Goal: Task Accomplishment & Management: Use online tool/utility

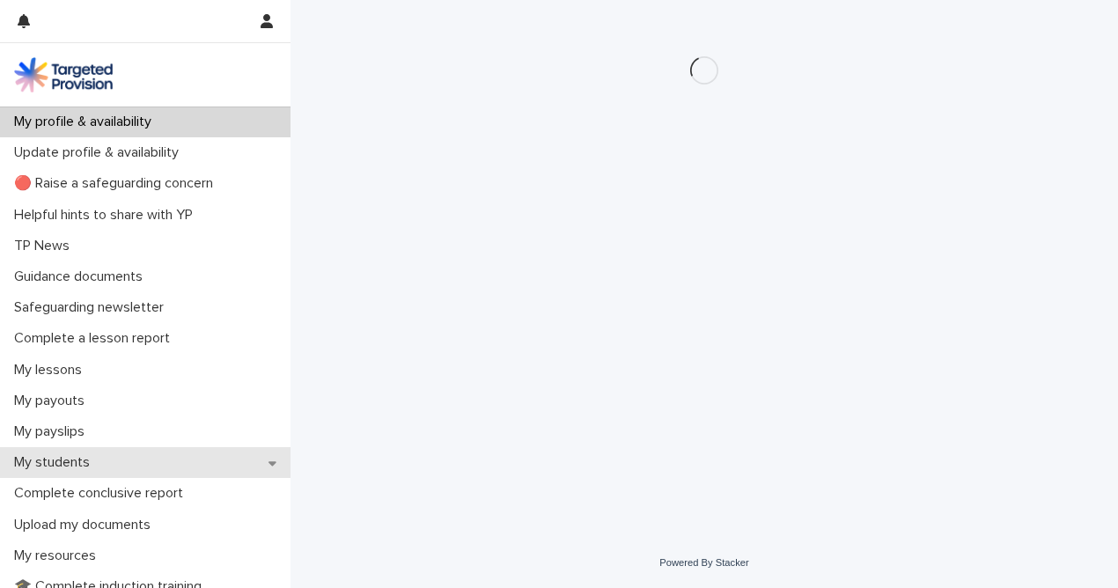
click at [64, 460] on p "My students" at bounding box center [55, 462] width 97 height 17
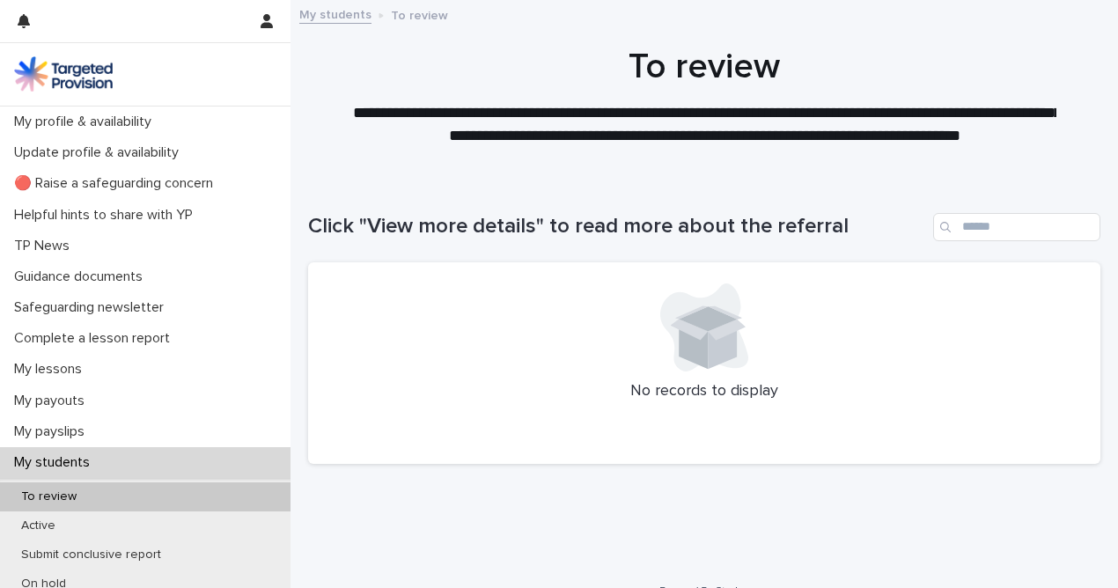
scroll to position [28, 0]
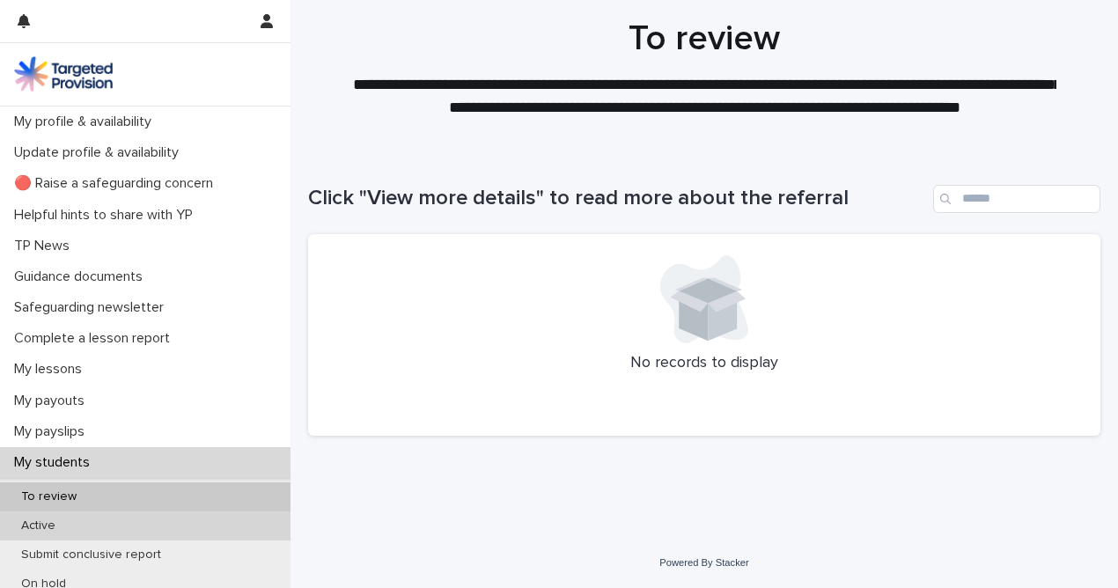
click at [48, 534] on div "Active" at bounding box center [145, 526] width 291 height 29
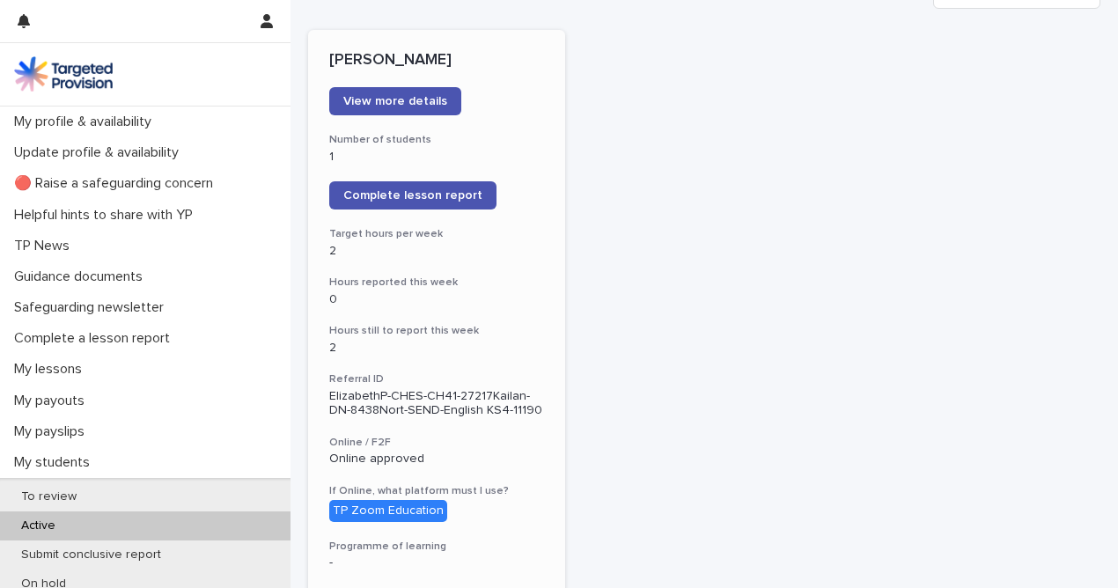
scroll to position [269, 0]
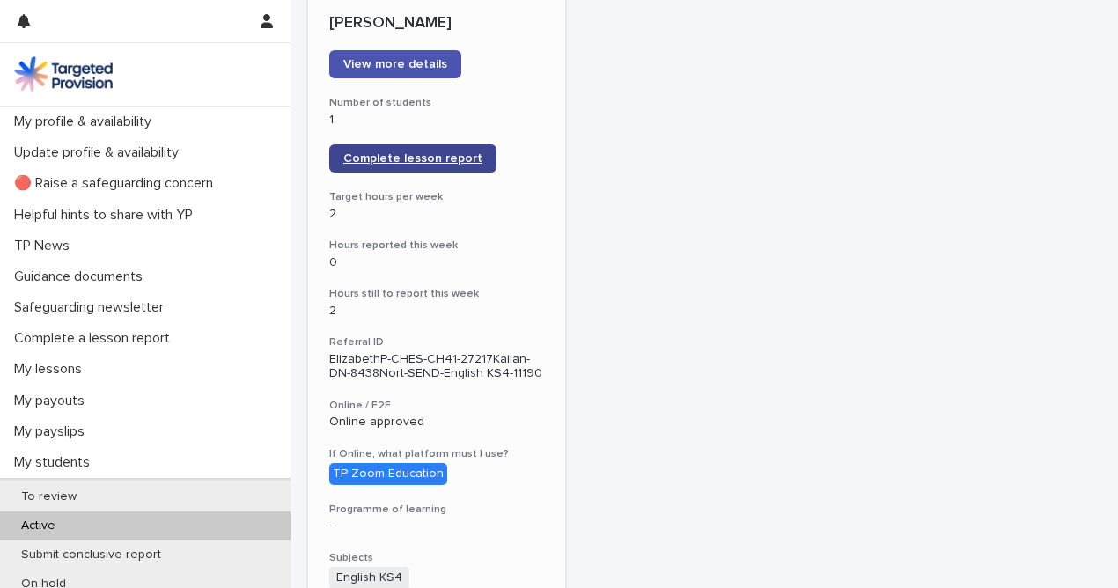
click at [428, 158] on span "Complete lesson report" at bounding box center [412, 158] width 139 height 12
click at [455, 152] on span "Complete lesson report" at bounding box center [412, 158] width 139 height 12
